Goal: Information Seeking & Learning: Learn about a topic

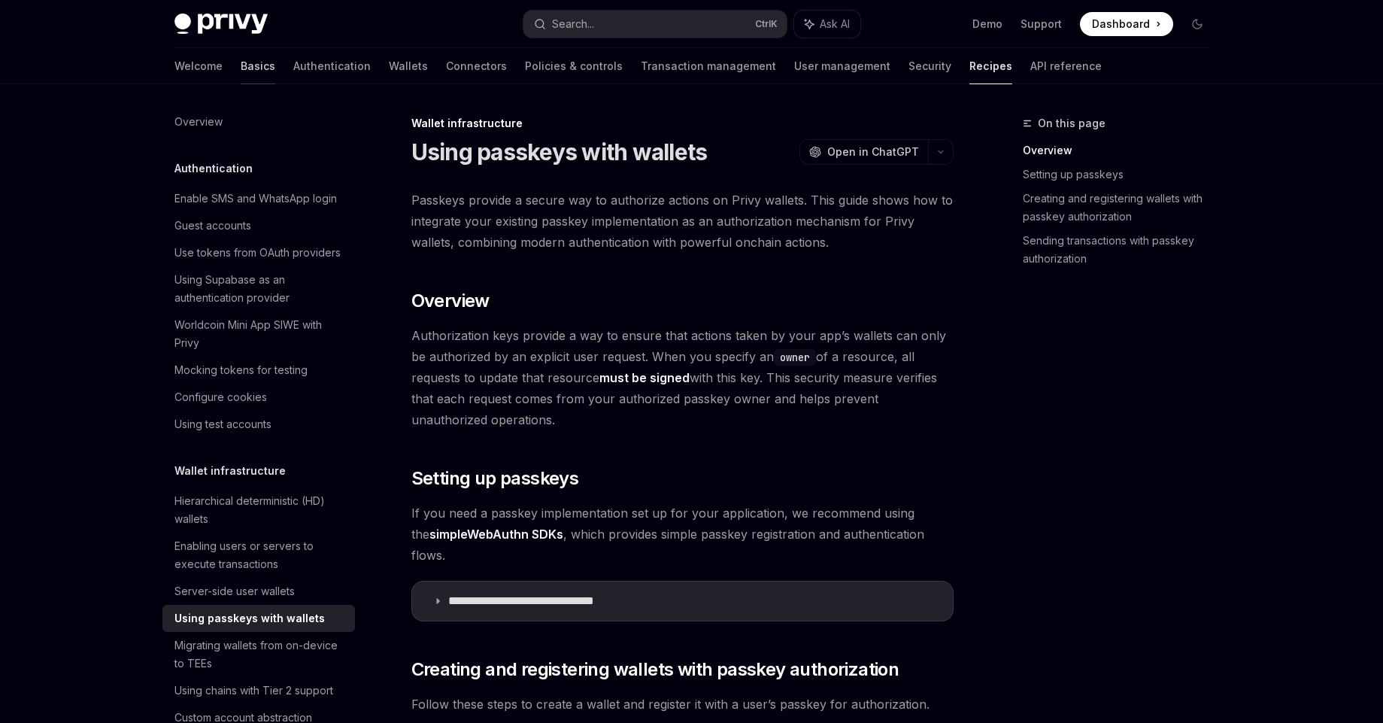
click at [241, 65] on link "Basics" at bounding box center [258, 66] width 35 height 36
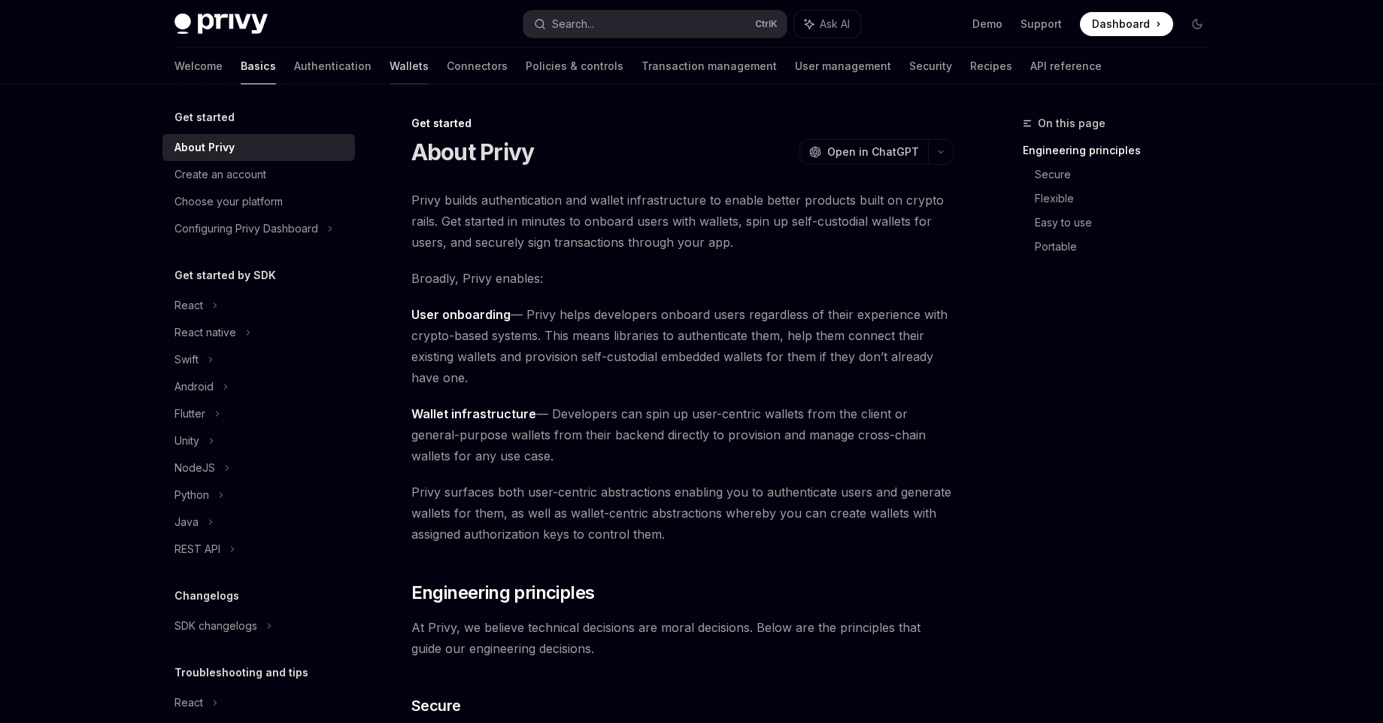
click at [390, 70] on link "Wallets" at bounding box center [409, 66] width 39 height 36
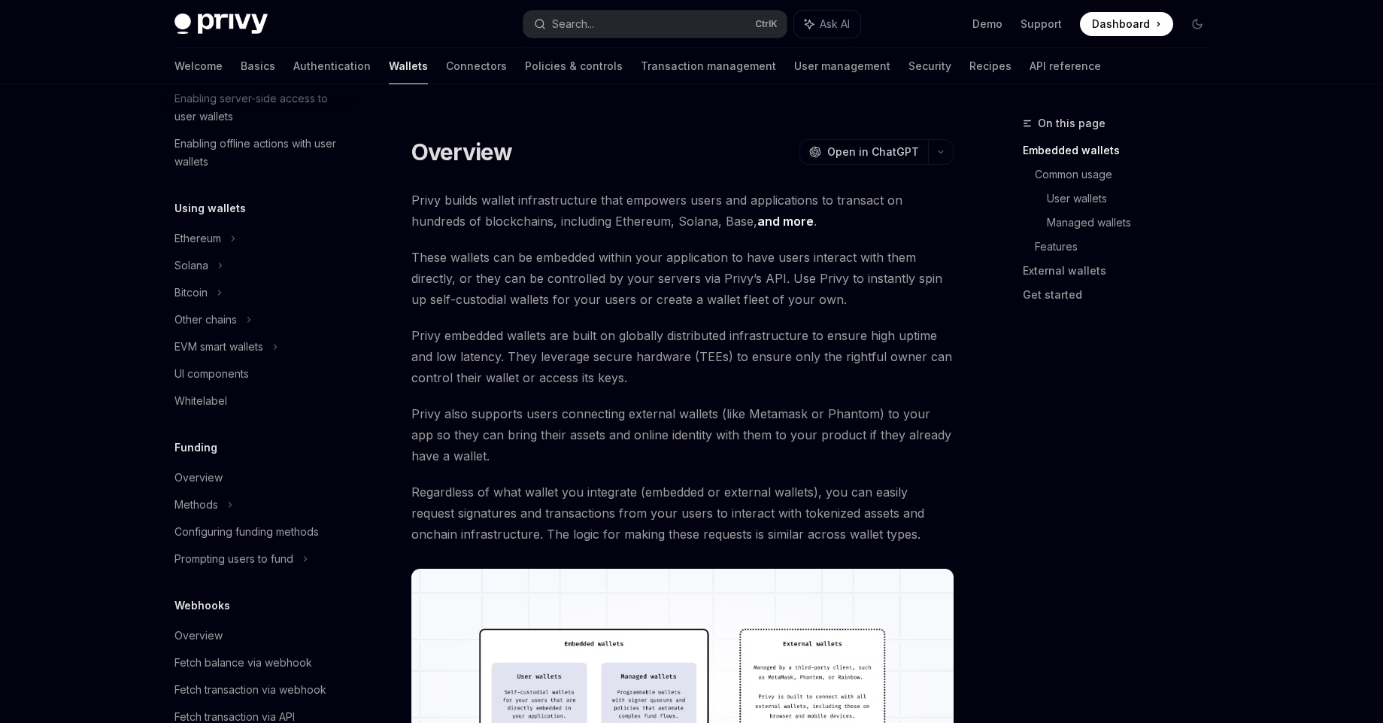
scroll to position [237, 0]
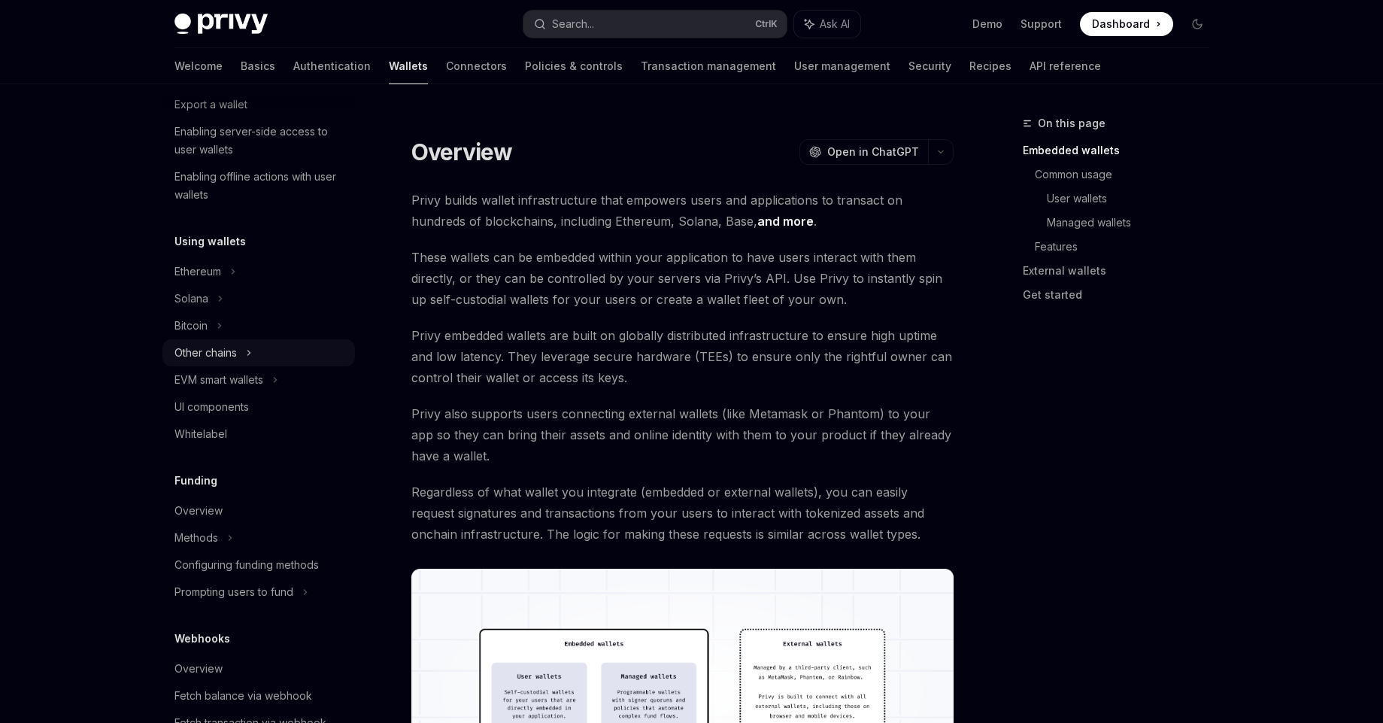
click at [218, 357] on div "Other chains" at bounding box center [206, 353] width 62 height 18
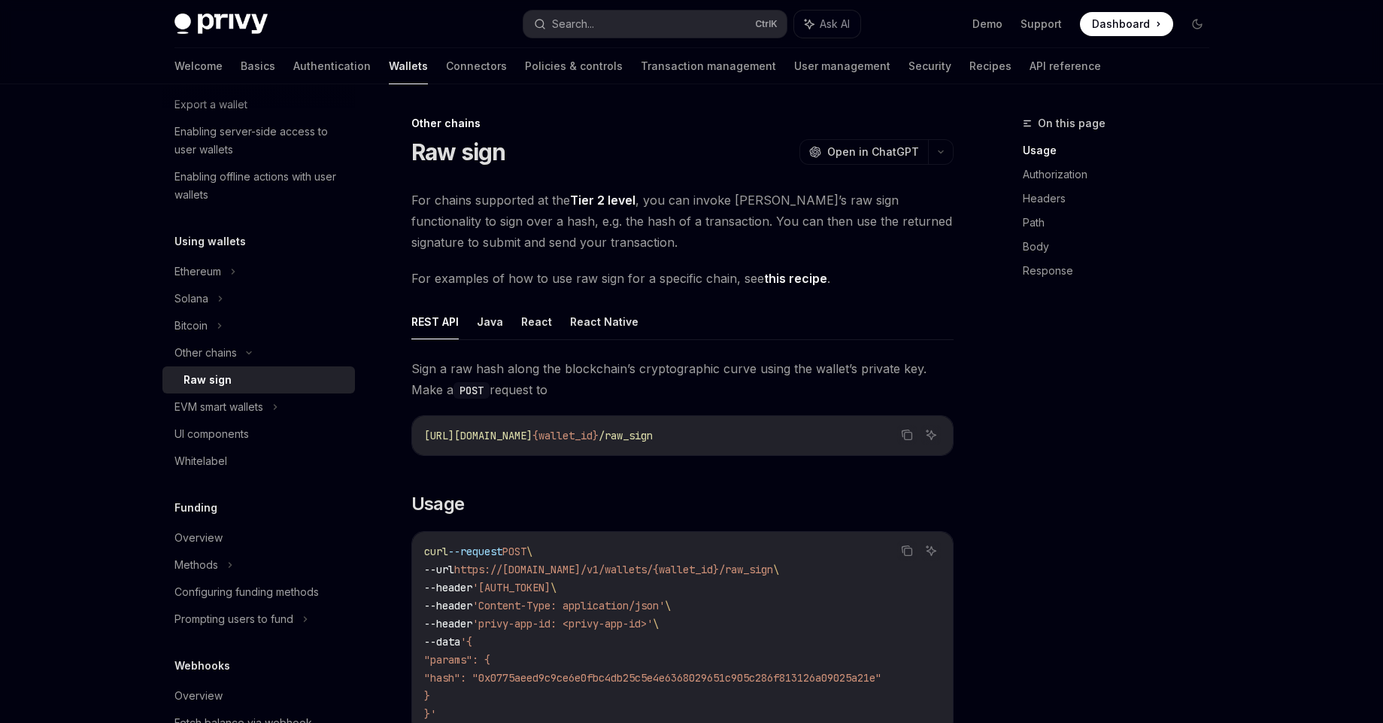
click at [614, 202] on link "Tier 2 level" at bounding box center [602, 201] width 65 height 16
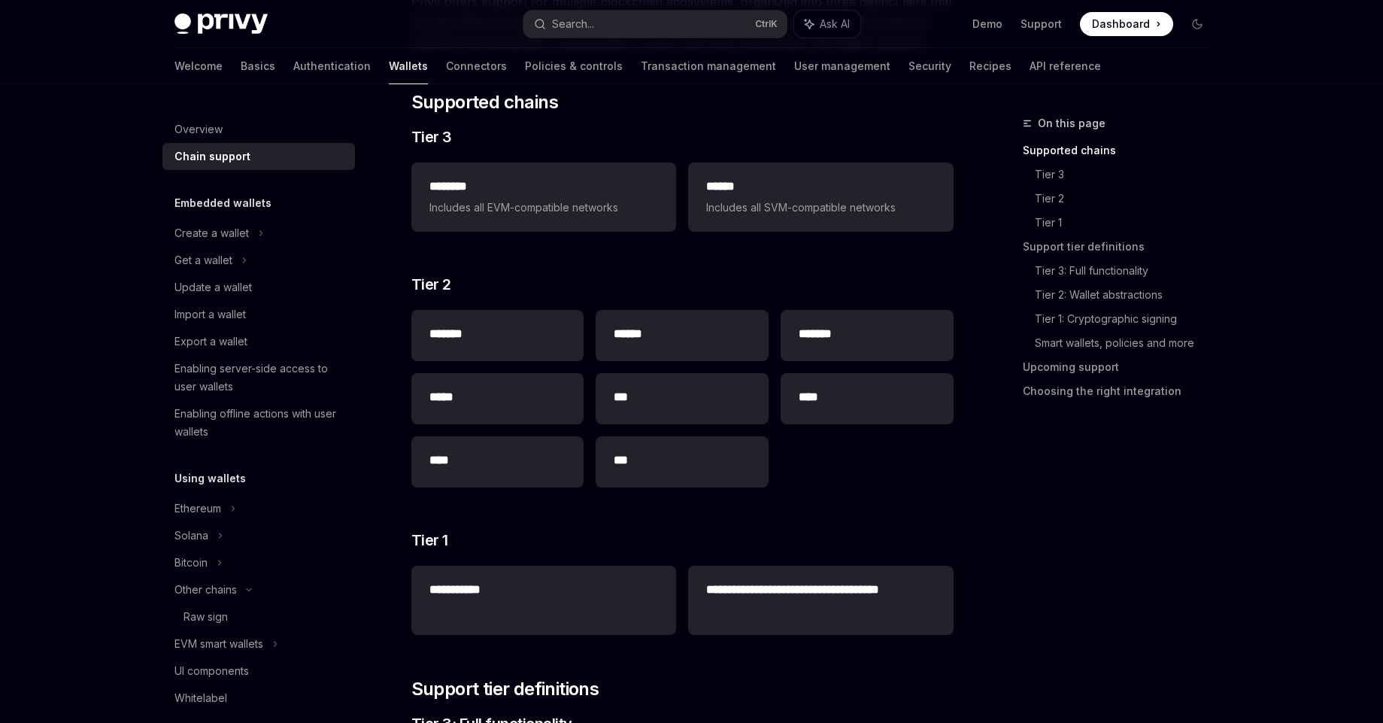
scroll to position [178, 0]
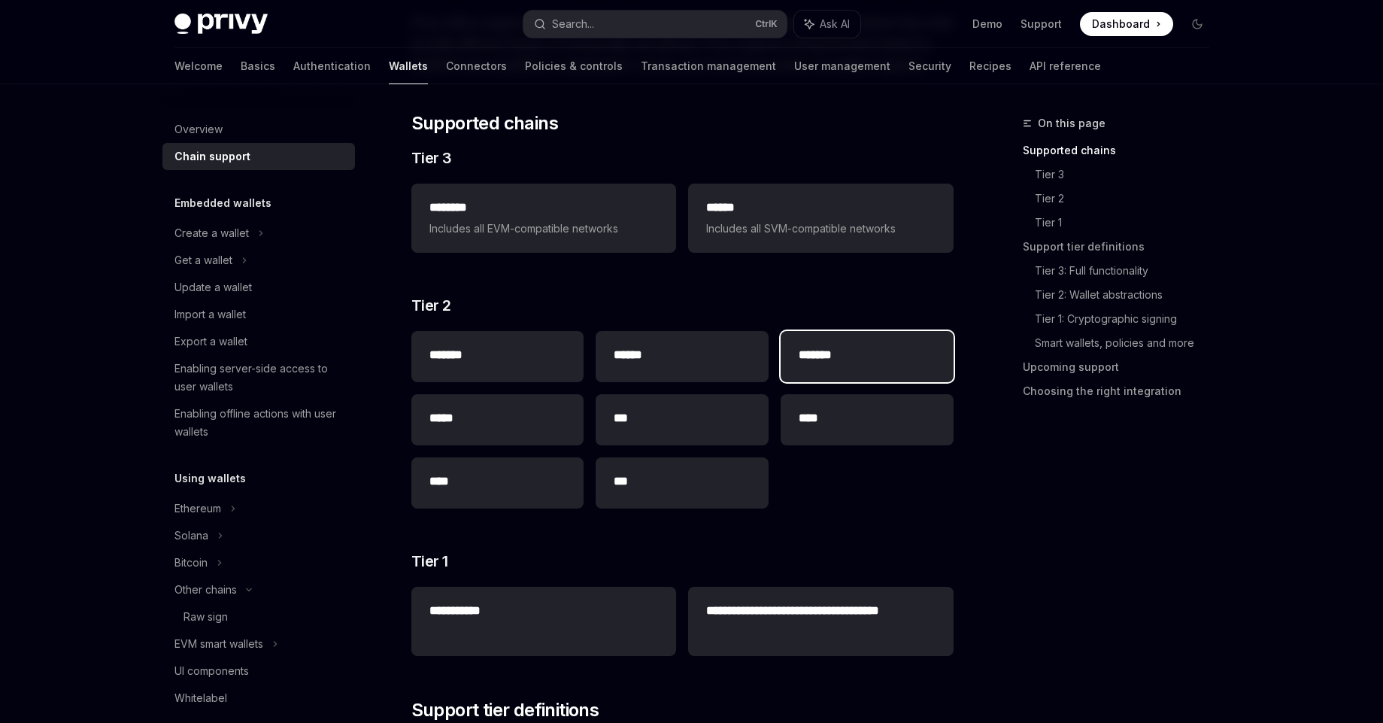
click at [830, 344] on div "*******" at bounding box center [867, 356] width 173 height 51
type textarea "*"
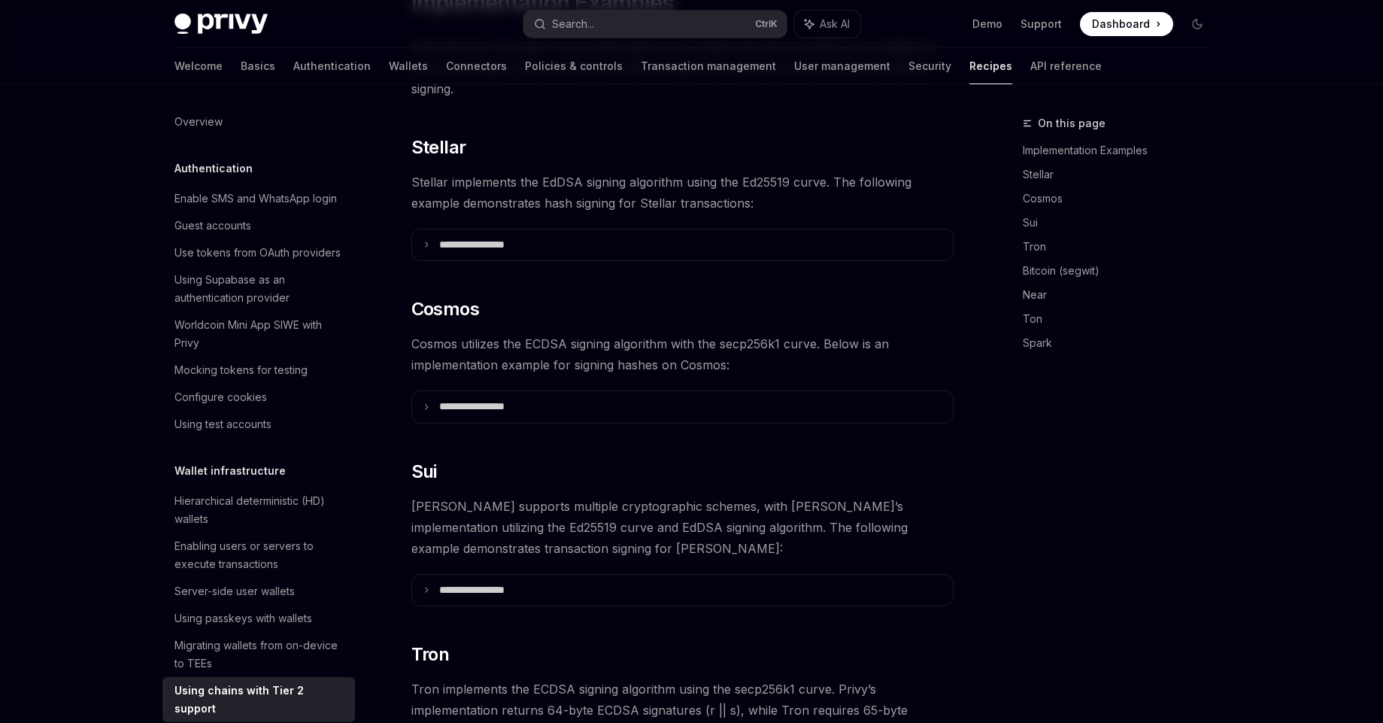
scroll to position [332, 0]
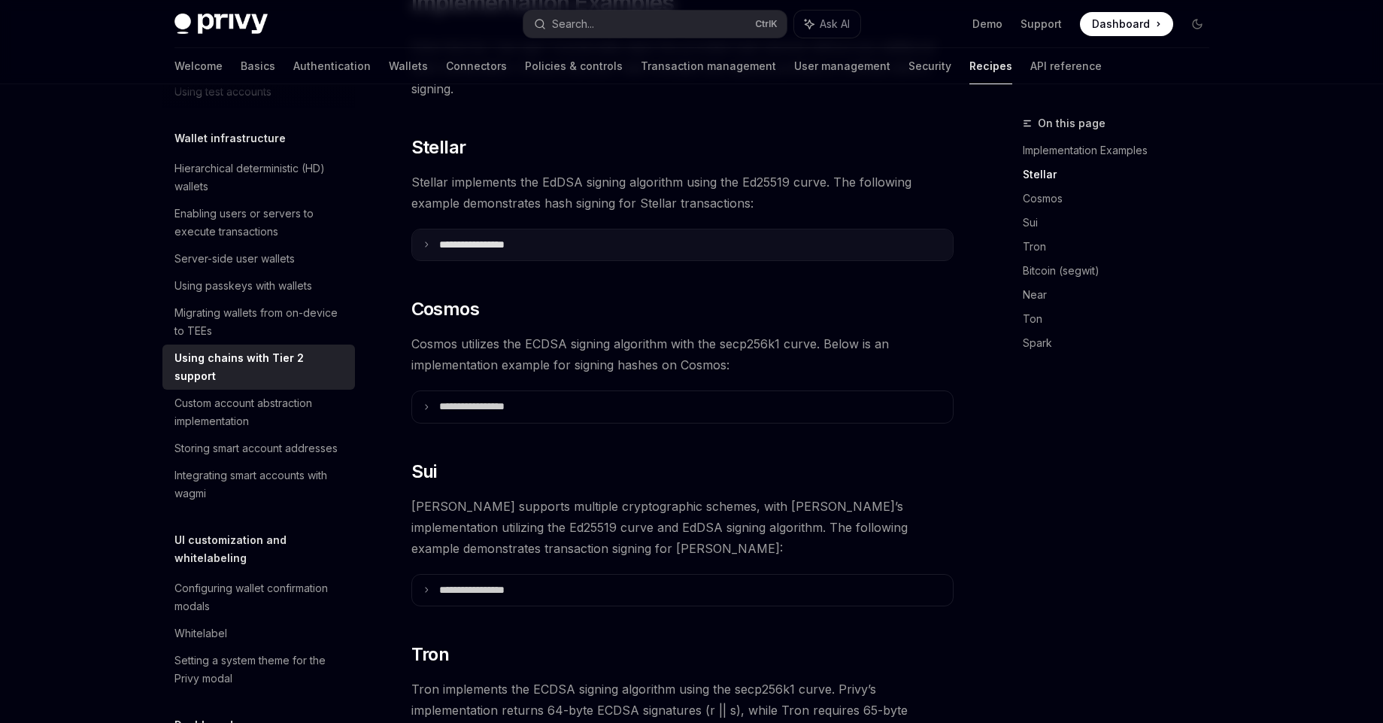
click at [426, 233] on summary "**********" at bounding box center [682, 245] width 541 height 32
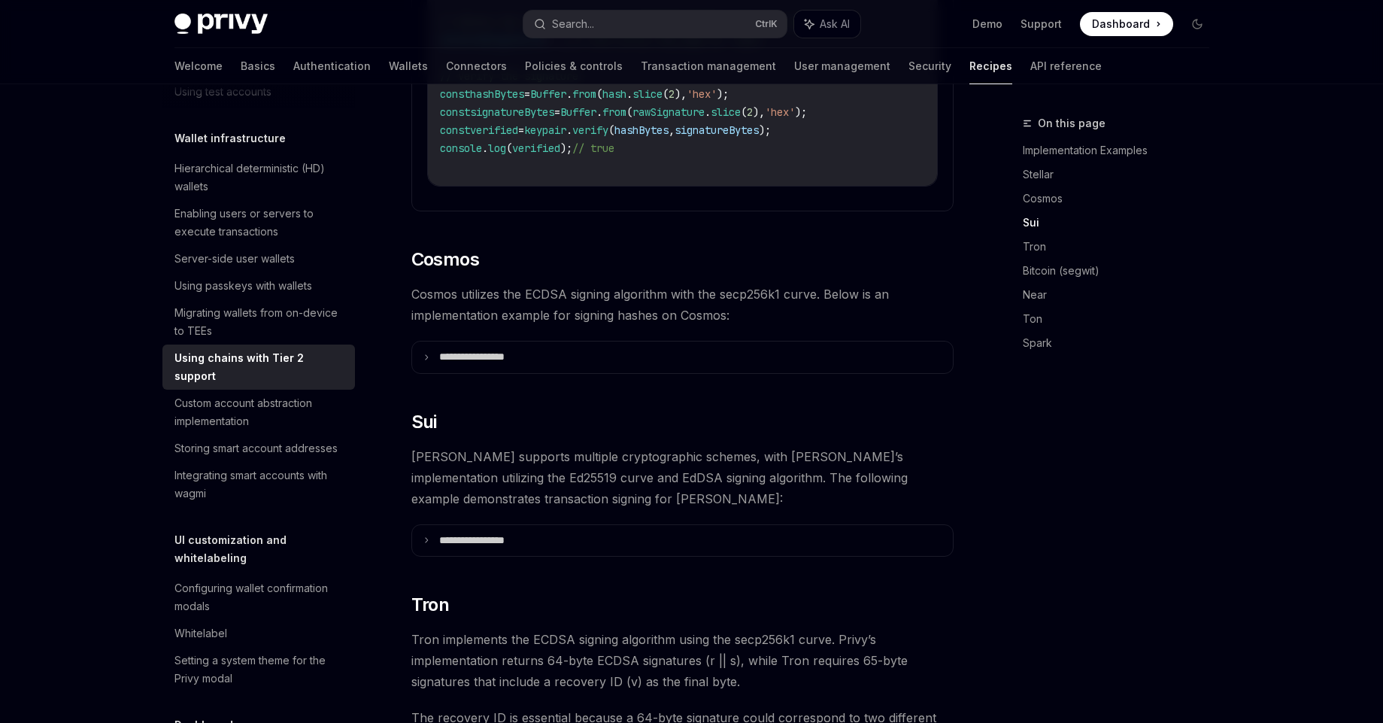
scroll to position [865, 0]
click at [425, 340] on summary "**********" at bounding box center [682, 356] width 541 height 32
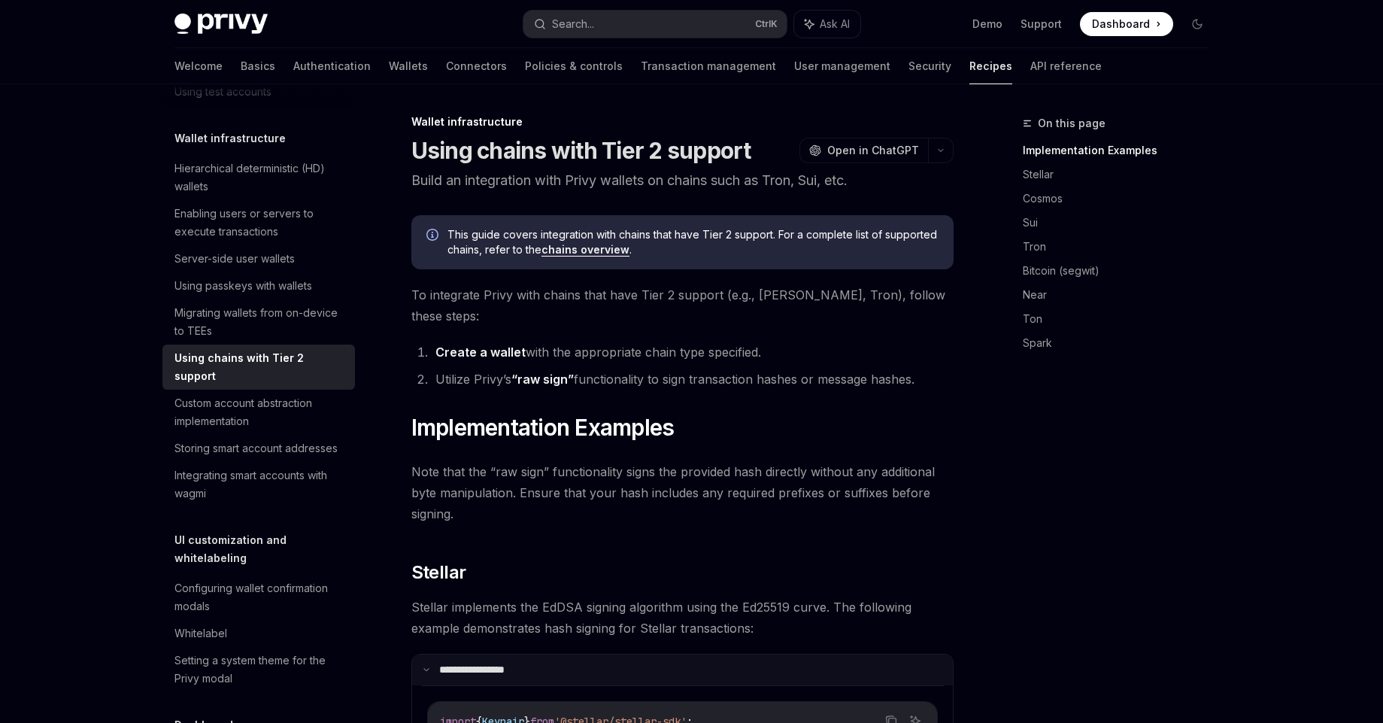
scroll to position [0, 0]
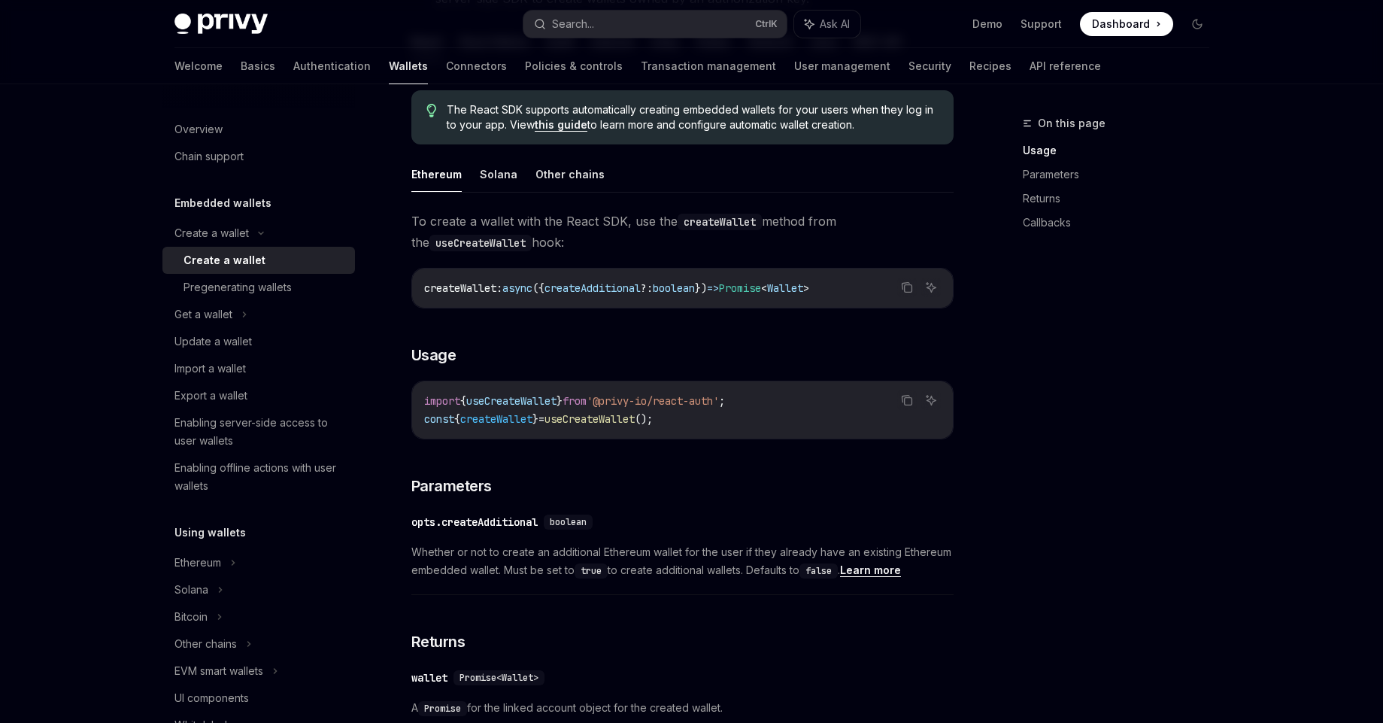
scroll to position [411, 0]
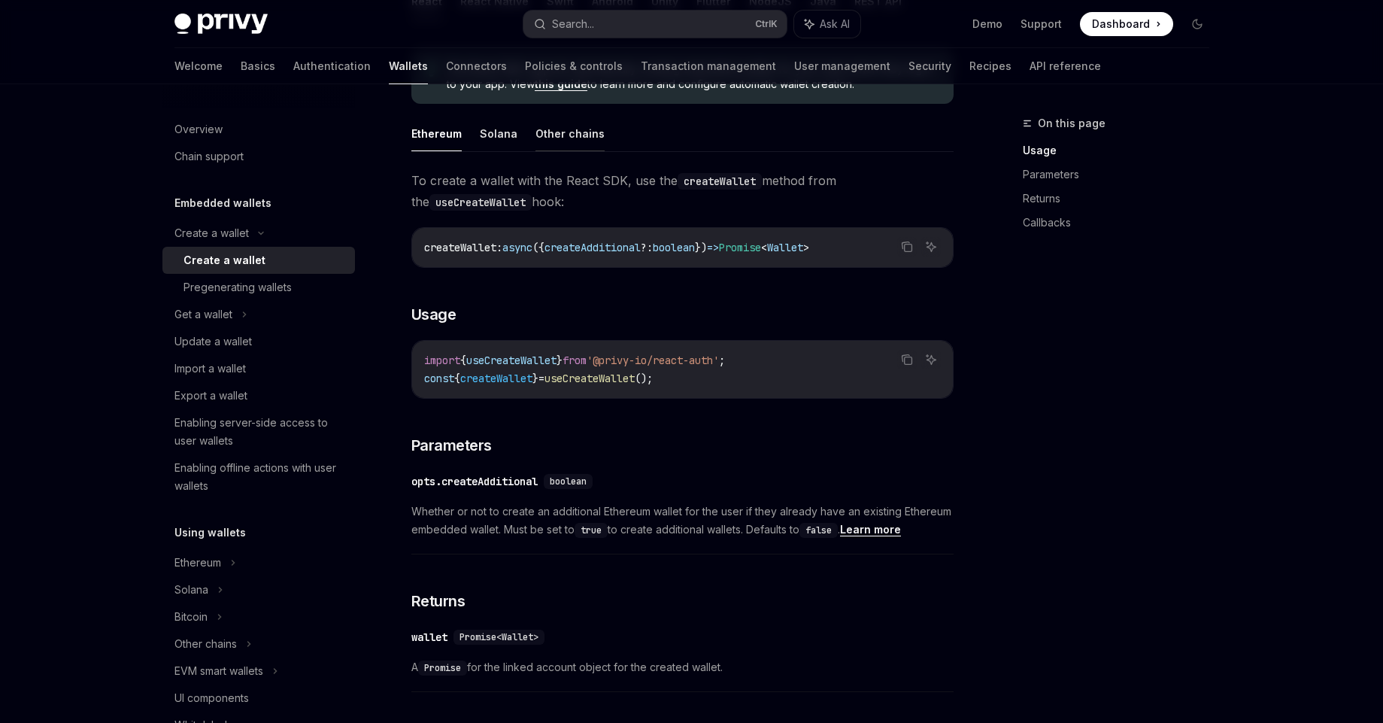
click at [587, 142] on button "Other chains" at bounding box center [570, 133] width 69 height 35
type textarea "*"
